Goal: Task Accomplishment & Management: Manage account settings

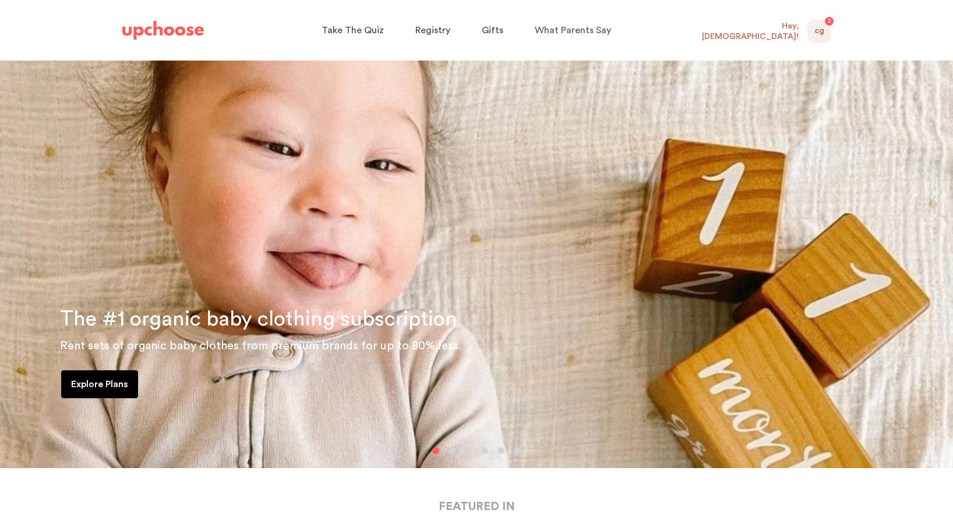
click at [817, 32] on span "CG" at bounding box center [819, 31] width 10 height 14
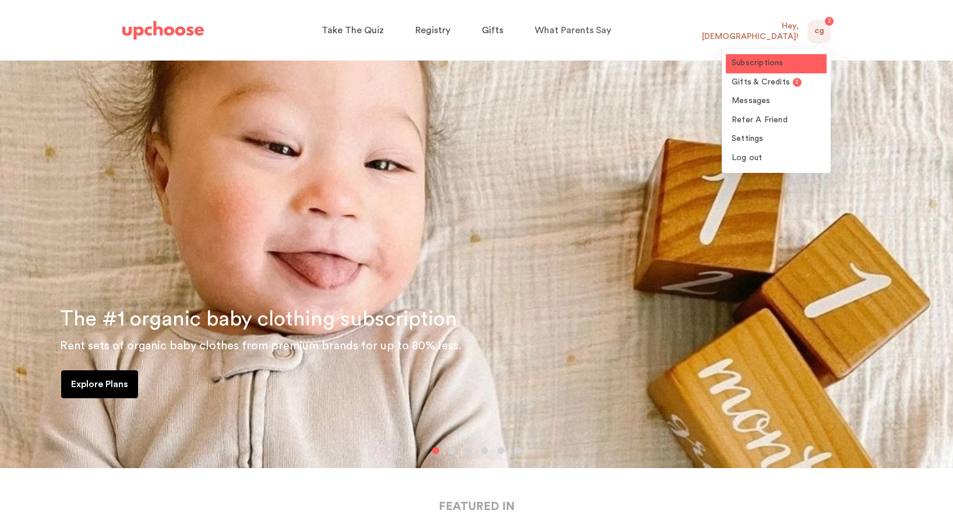
click at [767, 61] on span "Subscriptions" at bounding box center [758, 63] width 52 height 8
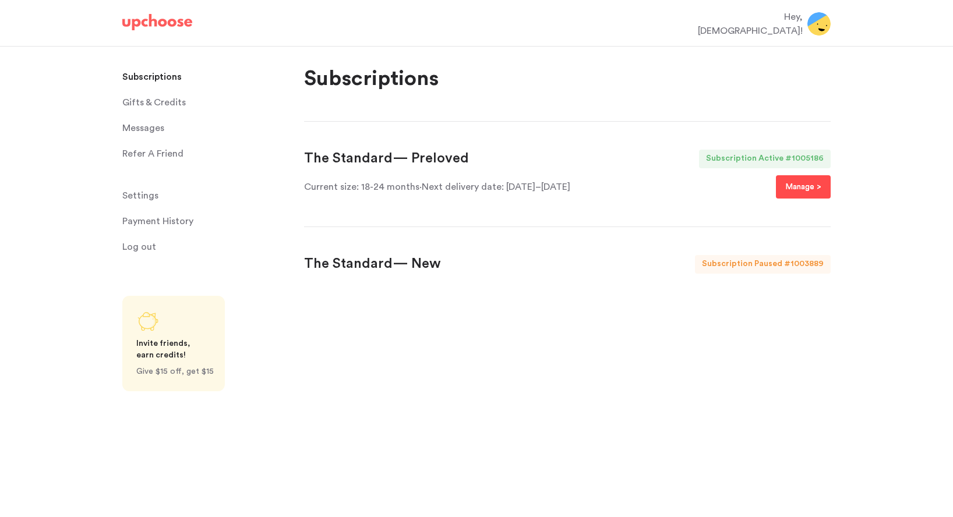
click at [797, 188] on p "Manage >" at bounding box center [803, 187] width 36 height 14
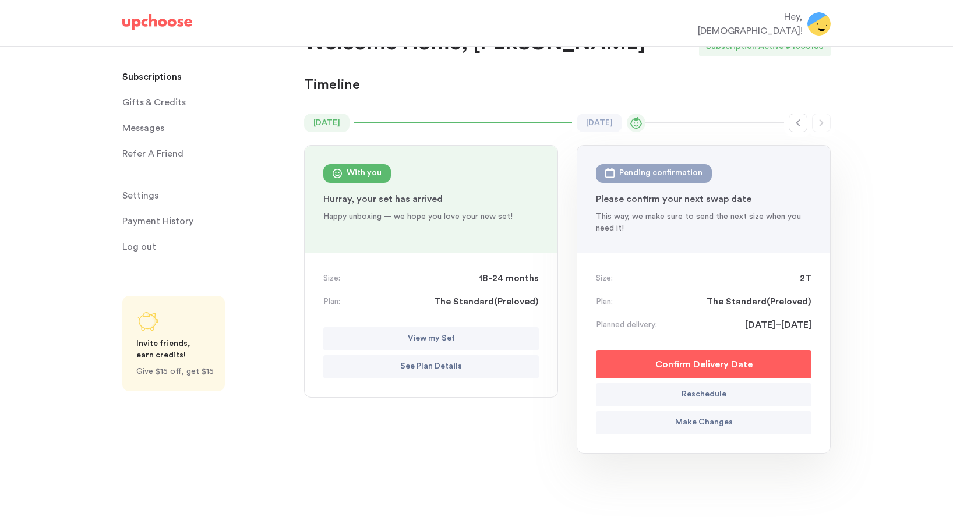
scroll to position [60, 0]
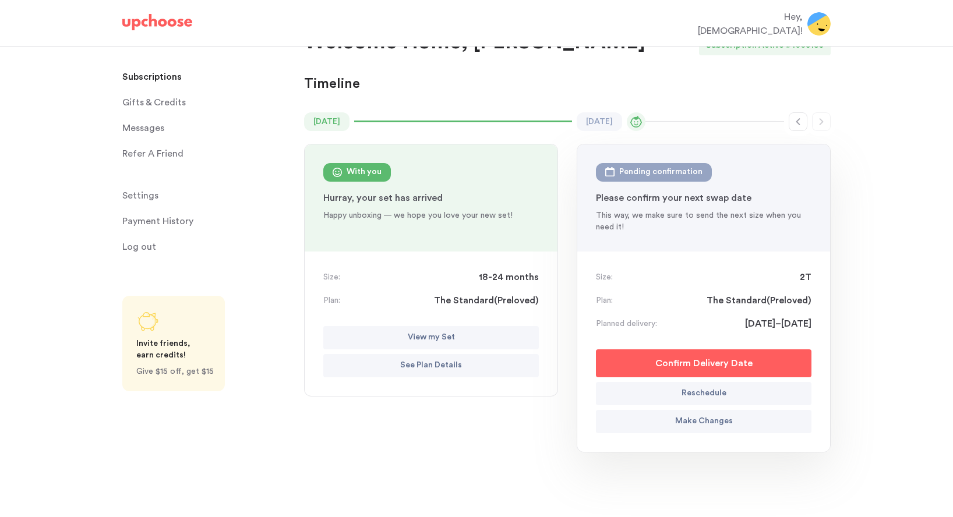
click at [684, 387] on p "Reschedule" at bounding box center [704, 394] width 45 height 14
select select "October"
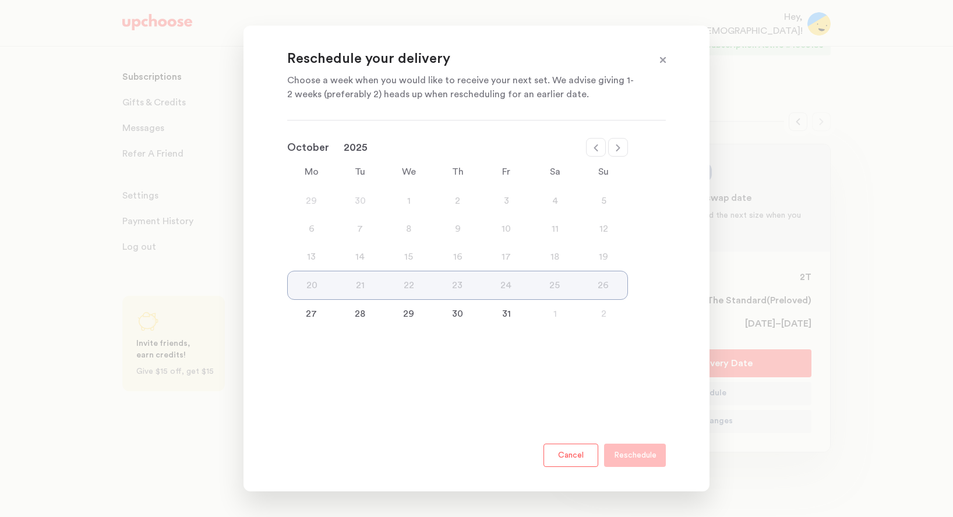
click at [567, 461] on button "Cancel" at bounding box center [571, 455] width 55 height 23
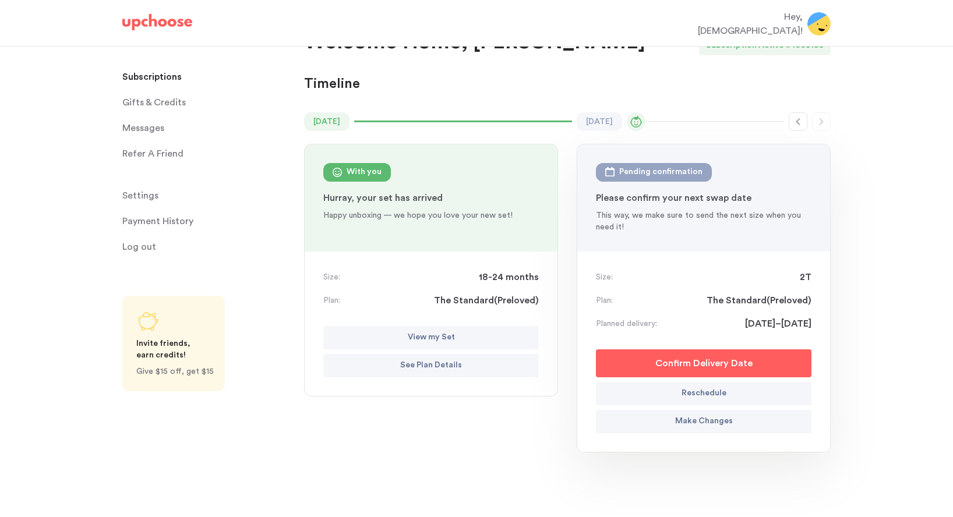
click at [657, 424] on button "Make Changes" at bounding box center [704, 421] width 216 height 23
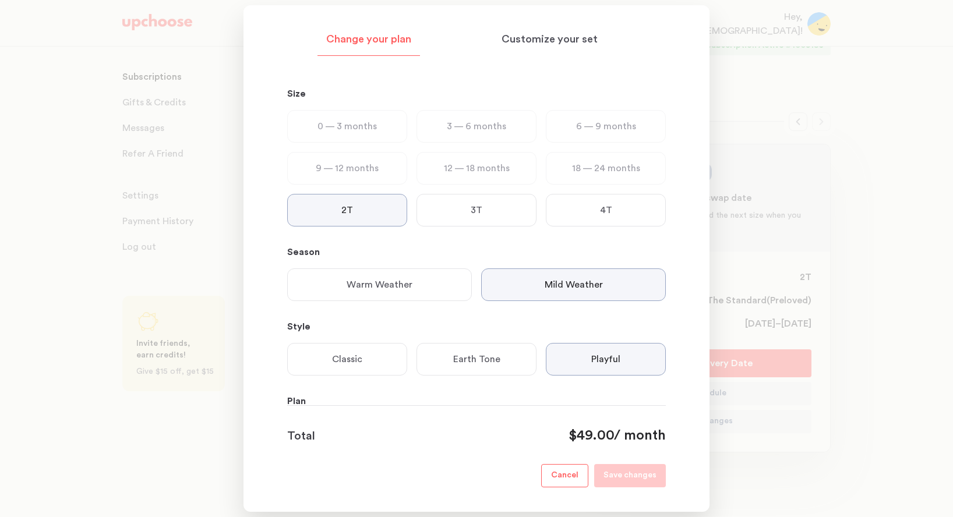
scroll to position [0, 0]
click at [548, 40] on p "Customize your set" at bounding box center [550, 40] width 96 height 14
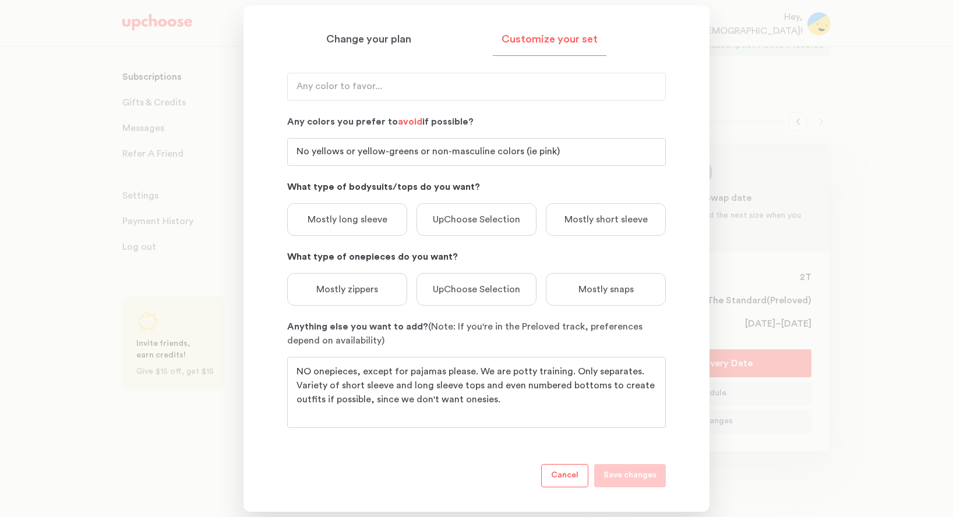
scroll to position [154, 0]
click at [511, 396] on textarea "NO onepieces, except for pajamas please. We are potty training. Only separates.…" at bounding box center [477, 392] width 360 height 56
type textarea "NO onepieces, except for pajamas please. We are potty training. Only separates.…"
click at [329, 221] on p "Mostly long sleeve" at bounding box center [348, 218] width 80 height 14
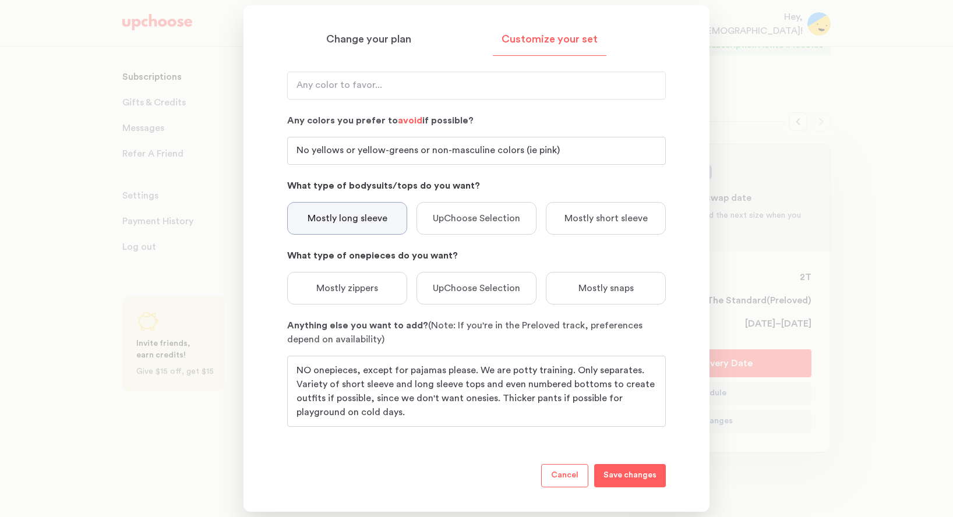
click at [450, 285] on p "UpChoose Selection" at bounding box center [476, 288] width 87 height 14
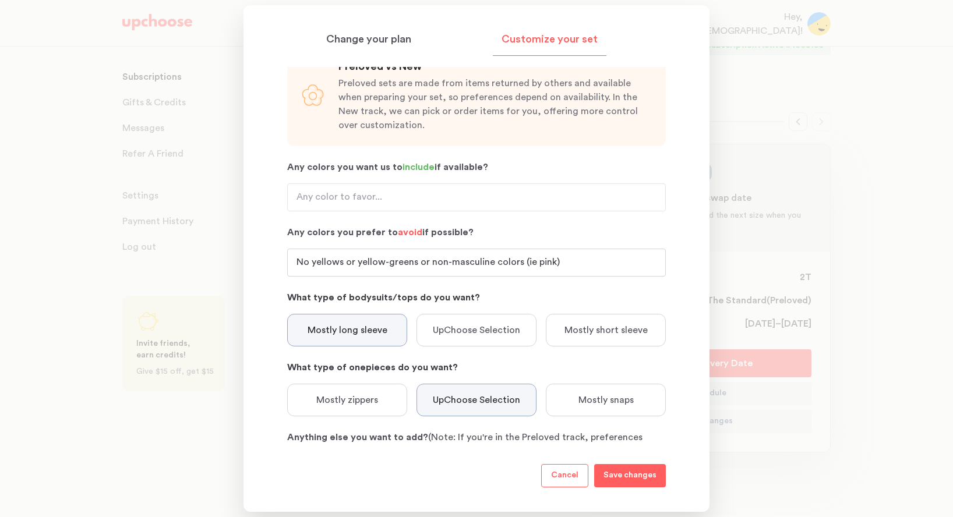
scroll to position [40, 0]
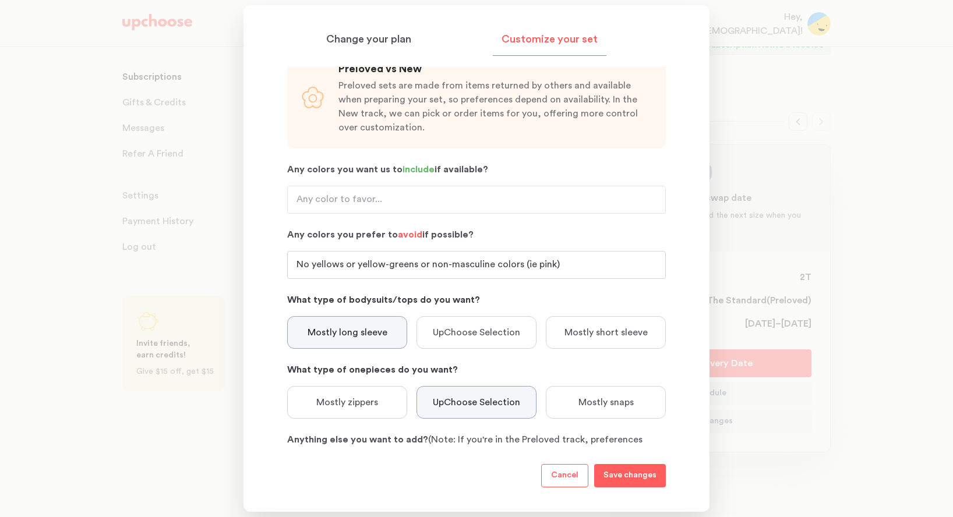
click at [631, 473] on p "Save changes" at bounding box center [630, 476] width 53 height 14
click at [797, 137] on div at bounding box center [476, 258] width 953 height 517
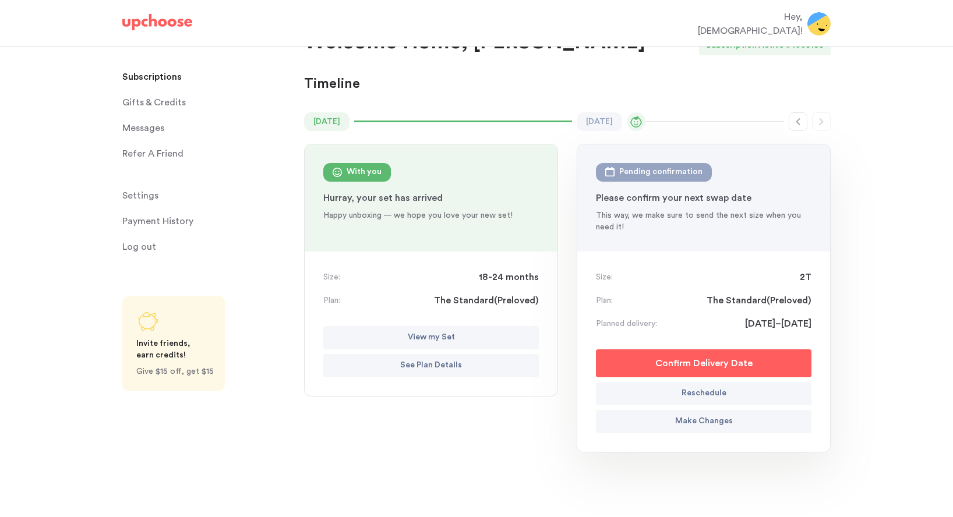
click at [709, 362] on p "Confirm Delivery Date" at bounding box center [703, 364] width 97 height 14
